Goal: Task Accomplishment & Management: Manage account settings

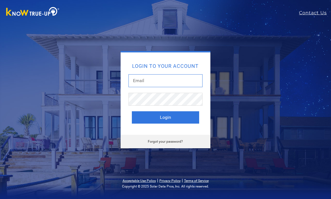
click at [176, 78] on input "text" at bounding box center [165, 80] width 74 height 13
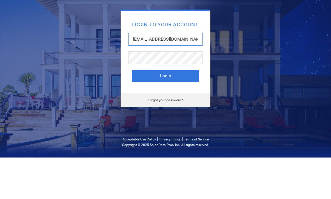
type input "[EMAIL_ADDRESS][DOMAIN_NAME]"
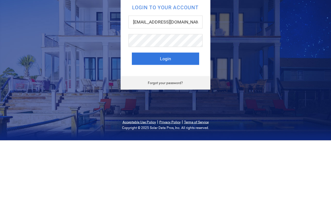
click at [182, 111] on button "Login" at bounding box center [165, 117] width 67 height 12
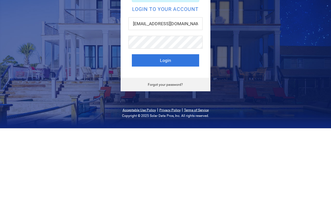
click at [181, 125] on button "Login" at bounding box center [165, 131] width 67 height 12
